Goal: Transaction & Acquisition: Purchase product/service

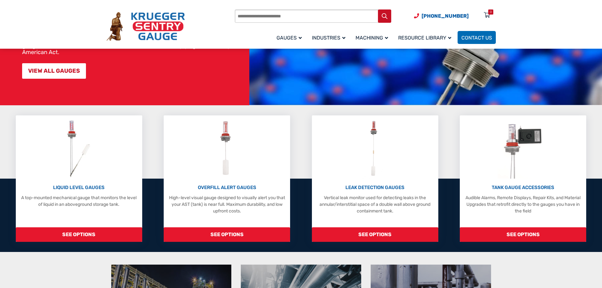
scroll to position [95, 0]
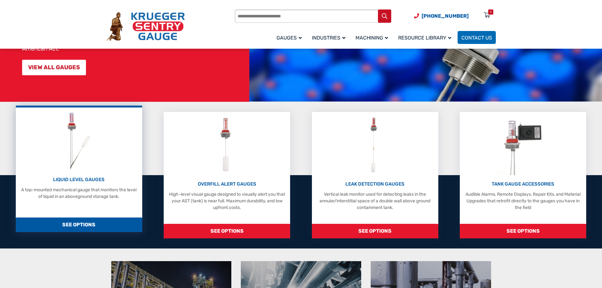
click at [74, 228] on span "SEE OPTIONS" at bounding box center [79, 225] width 126 height 15
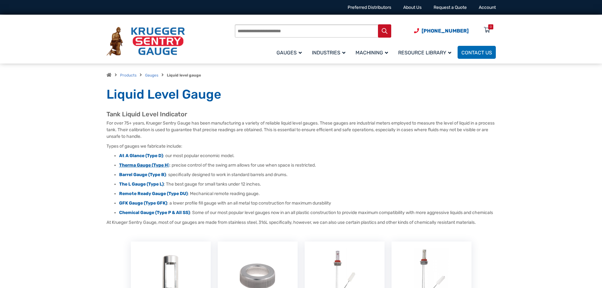
click at [139, 166] on strong "Therma Gauge (Type H" at bounding box center [143, 164] width 49 height 5
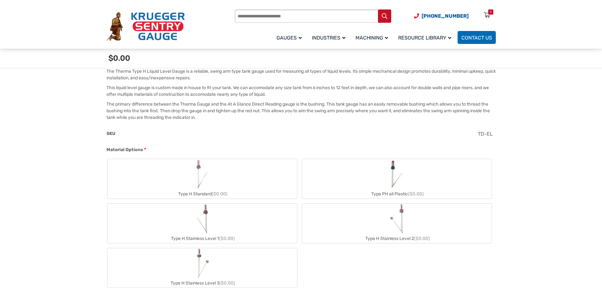
scroll to position [221, 0]
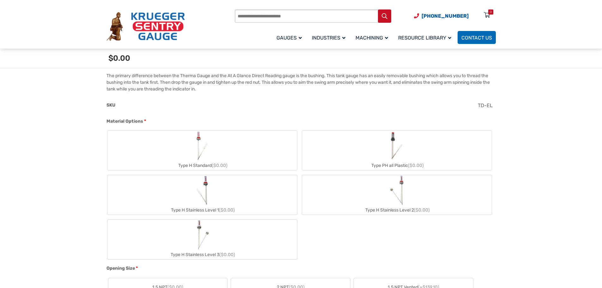
click at [215, 162] on div "Type H Standard ($0.00)" at bounding box center [202, 165] width 190 height 9
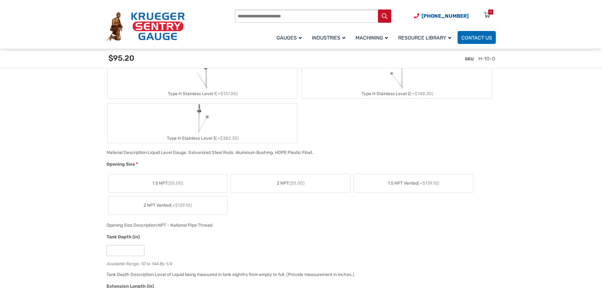
scroll to position [348, 0]
click at [294, 179] on span "($0.00)" at bounding box center [297, 181] width 16 height 5
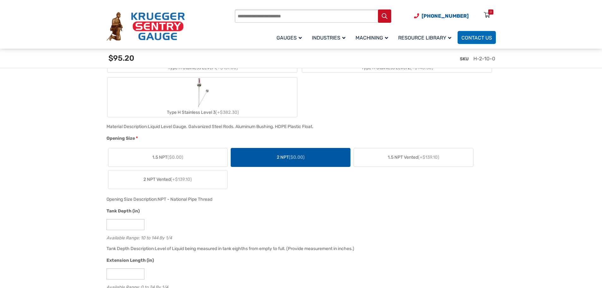
scroll to position [411, 0]
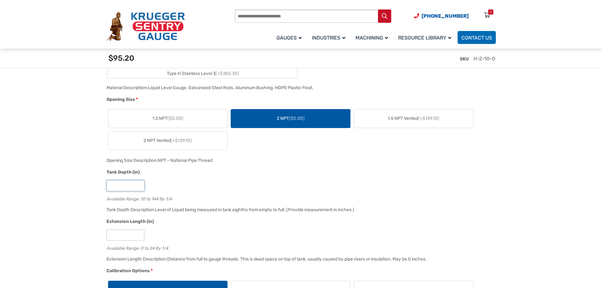
drag, startPoint x: 92, startPoint y: 184, endPoint x: 85, endPoint y: 184, distance: 7.0
drag, startPoint x: 128, startPoint y: 187, endPoint x: 92, endPoint y: 181, distance: 36.4
click at [123, 200] on div "Available Range: 10 to 144 By 1/4" at bounding box center [300, 198] width 386 height 6
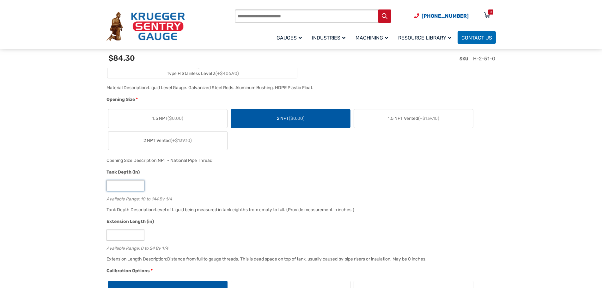
drag, startPoint x: 119, startPoint y: 185, endPoint x: 87, endPoint y: 180, distance: 31.8
type input "**"
click at [134, 201] on div "Available Range: 10 to 144 By 1/4" at bounding box center [300, 198] width 386 height 6
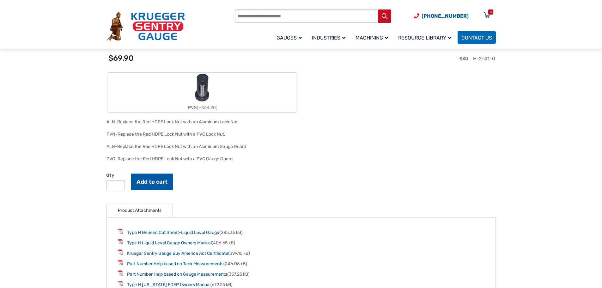
scroll to position [885, 0]
click at [147, 183] on button "Add to cart" at bounding box center [152, 181] width 42 height 16
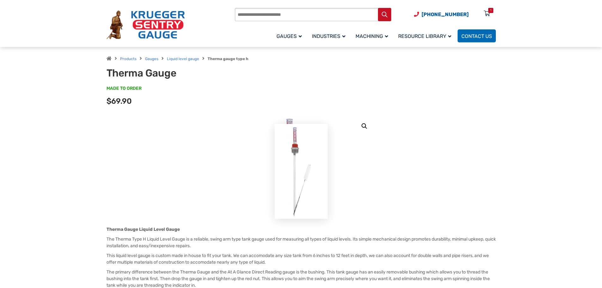
scroll to position [0, 0]
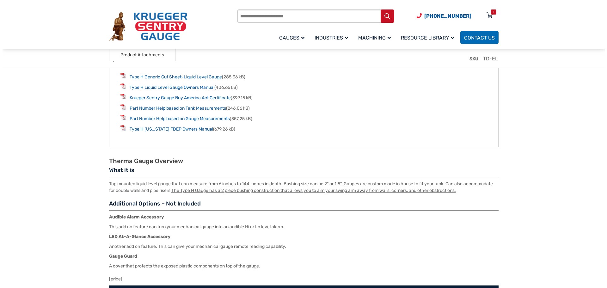
scroll to position [957, 0]
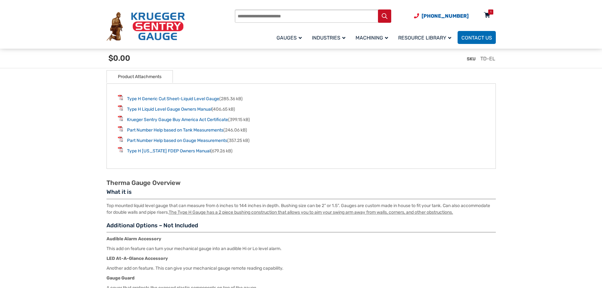
click at [488, 14] on div "1" at bounding box center [490, 11] width 5 height 5
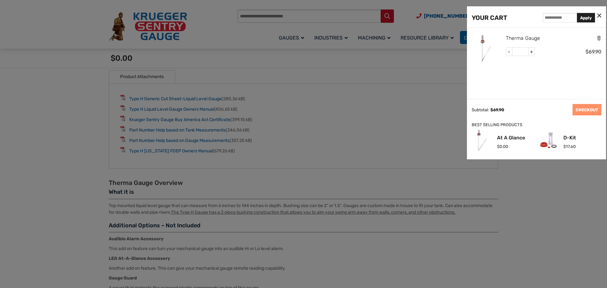
click at [519, 38] on link "Therma Gauge" at bounding box center [523, 38] width 34 height 8
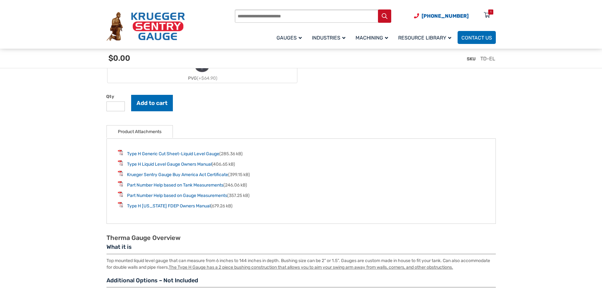
scroll to position [925, 0]
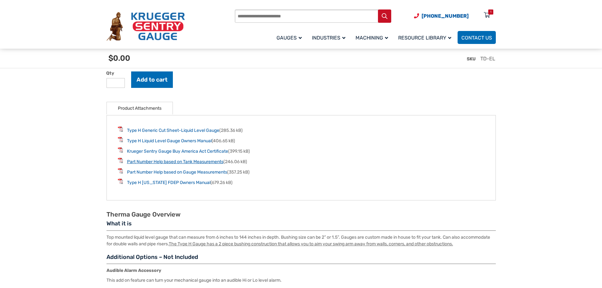
click at [195, 162] on link "Part Number Help based on Tank Measurements" at bounding box center [175, 161] width 96 height 5
click at [202, 131] on link "Type H Generic Cut Sheet-Liquid Level Gauge" at bounding box center [173, 130] width 92 height 5
click at [193, 143] on link "Type H Liquid Level Gauge Owners Manual" at bounding box center [169, 140] width 85 height 5
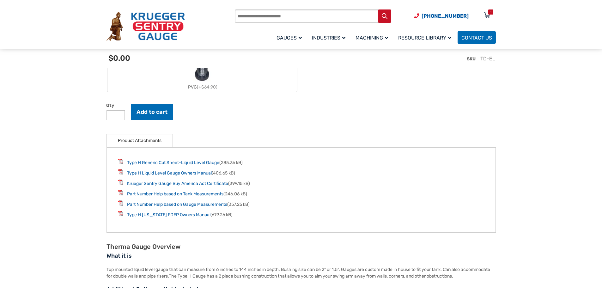
scroll to position [894, 0]
click at [152, 203] on link "Part Number Help based on Gauge Measurements" at bounding box center [177, 203] width 100 height 5
